Goal: Task Accomplishment & Management: Manage account settings

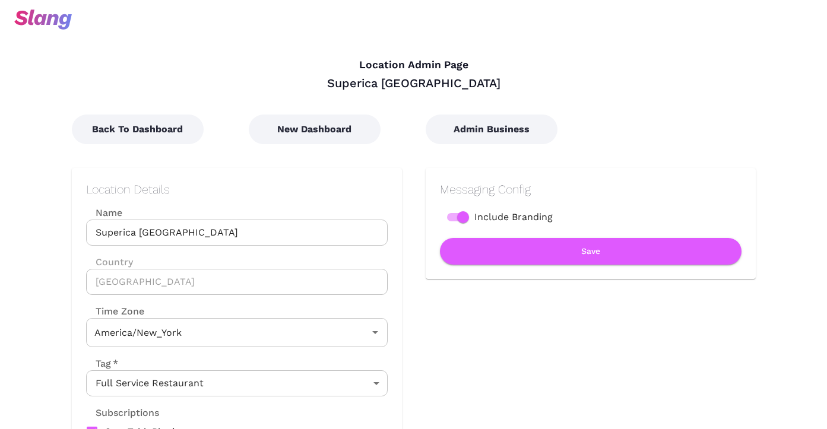
type input "Eastern Time"
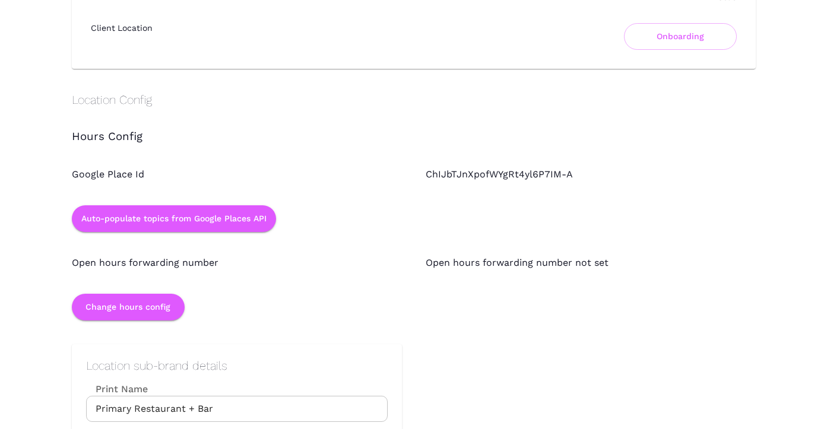
scroll to position [956, 0]
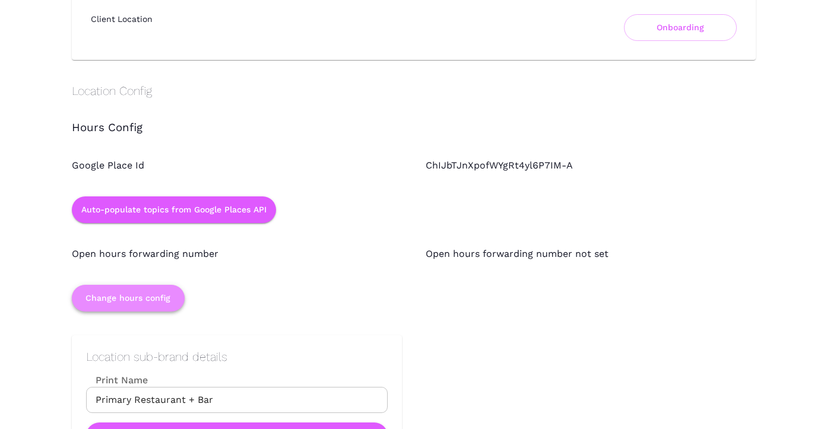
click at [176, 302] on button "Change hours config" at bounding box center [128, 298] width 113 height 27
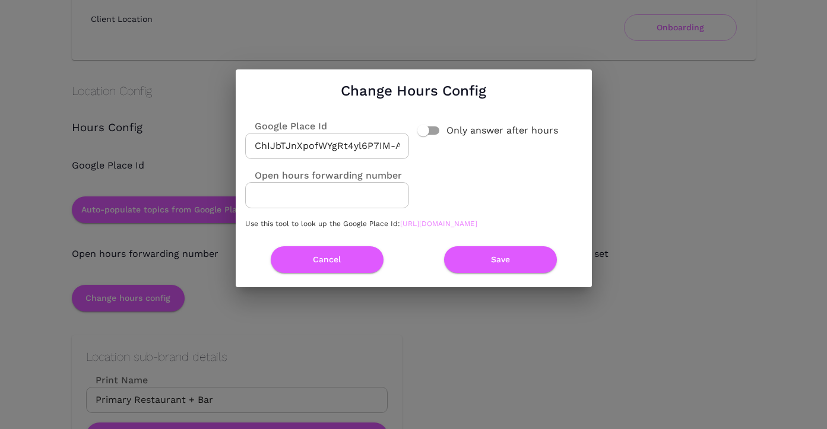
click at [400, 228] on link "https://developers.google.com/maps/documentation/javascript/examples/places-pla…" at bounding box center [438, 224] width 77 height 8
click at [365, 267] on button "Cancel" at bounding box center [327, 260] width 113 height 27
